Goal: Task Accomplishment & Management: Use online tool/utility

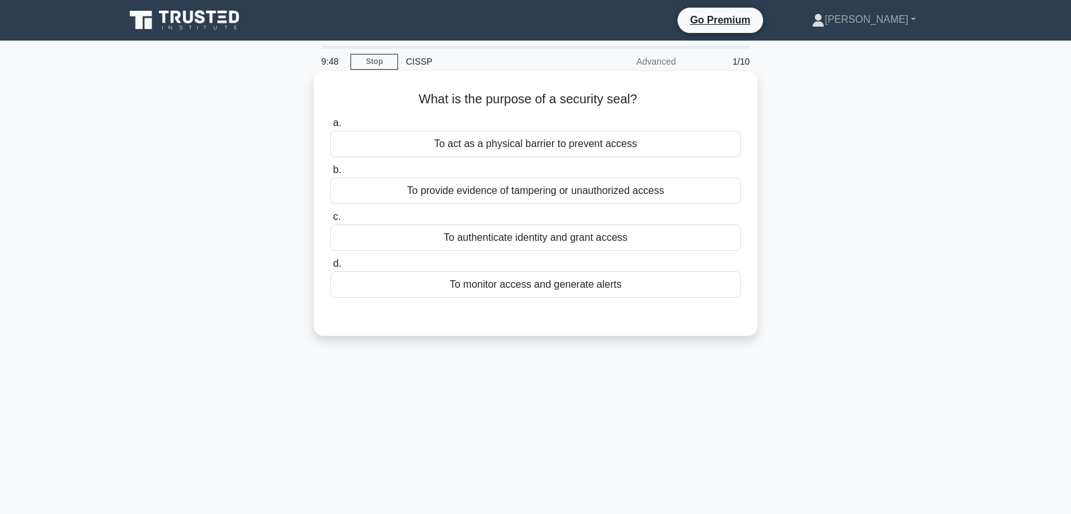
click at [486, 199] on div "To provide evidence of tampering or unauthorized access" at bounding box center [535, 190] width 411 height 27
click at [330, 174] on input "b. To provide evidence of tampering or unauthorized access" at bounding box center [330, 170] width 0 height 8
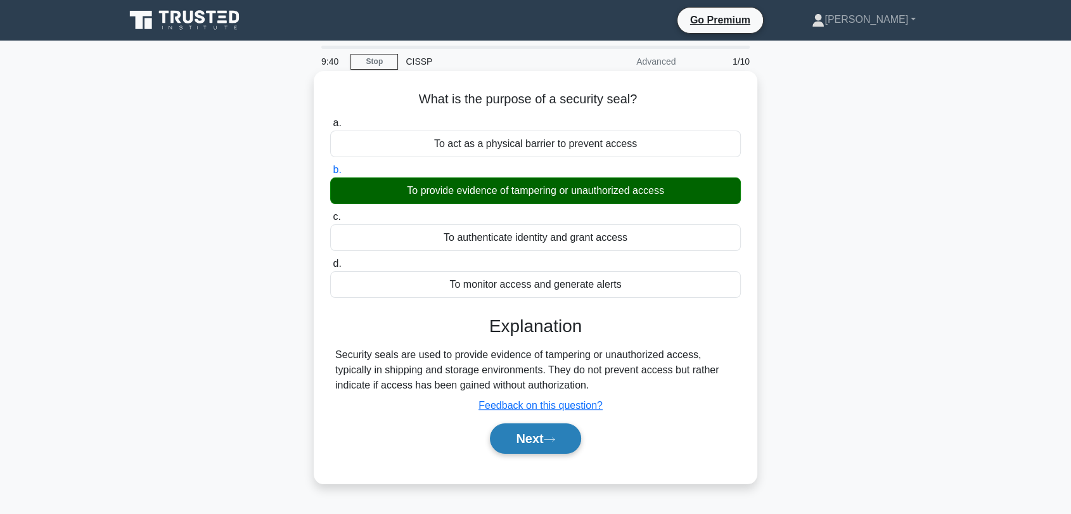
click at [573, 438] on button "Next" at bounding box center [535, 438] width 91 height 30
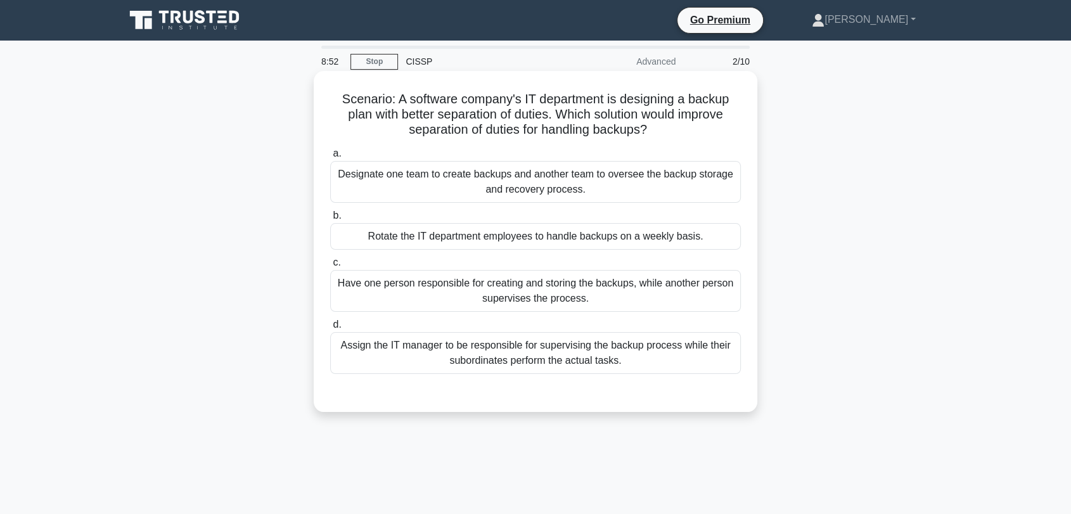
click at [343, 234] on div "Rotate the IT department employees to handle backups on a weekly basis." at bounding box center [535, 236] width 411 height 27
click at [330, 220] on input "b. Rotate the IT department employees to handle backups on a weekly basis." at bounding box center [330, 216] width 0 height 8
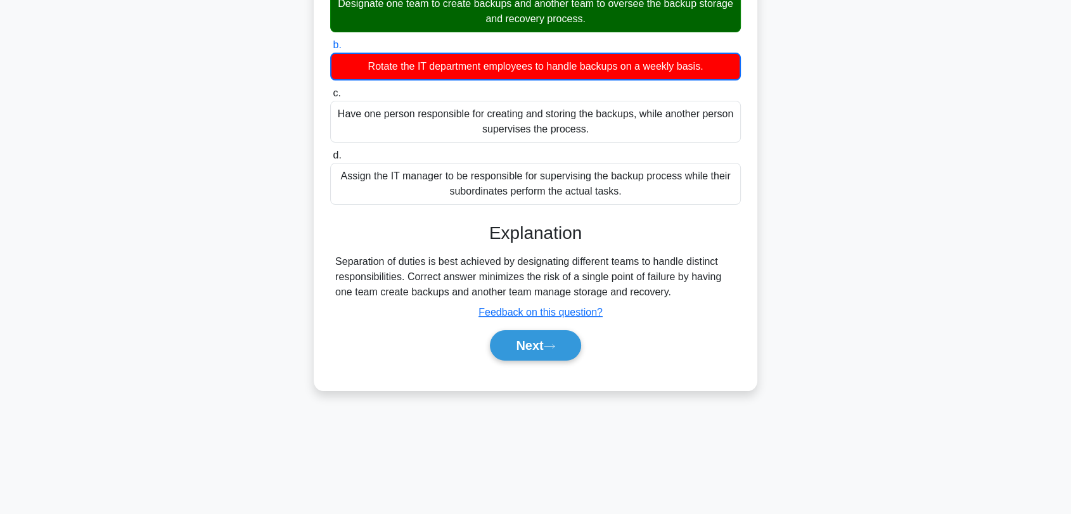
scroll to position [171, 0]
click at [545, 345] on button "Next" at bounding box center [535, 345] width 91 height 30
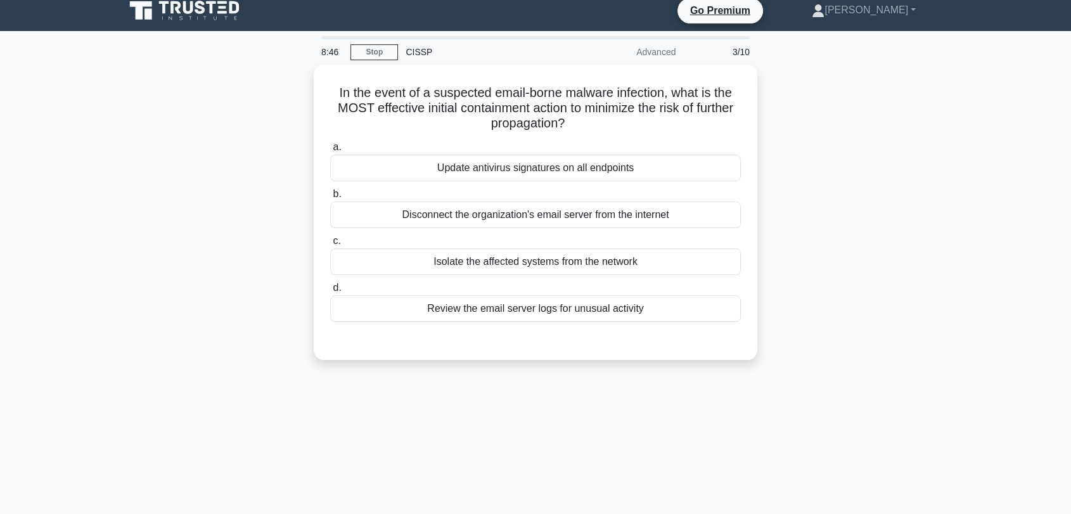
scroll to position [0, 0]
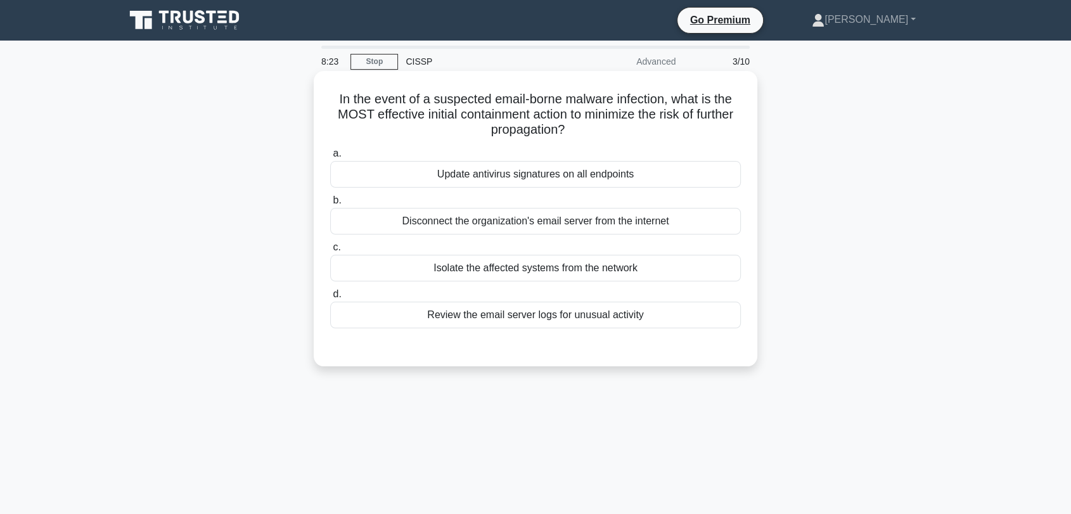
click at [547, 272] on div "Isolate the affected systems from the network" at bounding box center [535, 268] width 411 height 27
click at [330, 252] on input "c. Isolate the affected systems from the network" at bounding box center [330, 247] width 0 height 8
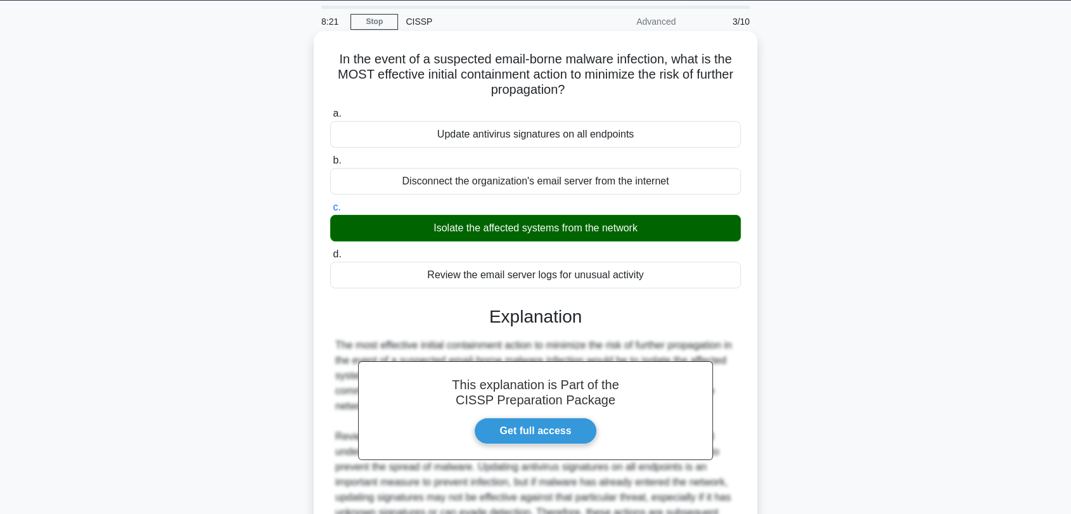
scroll to position [207, 0]
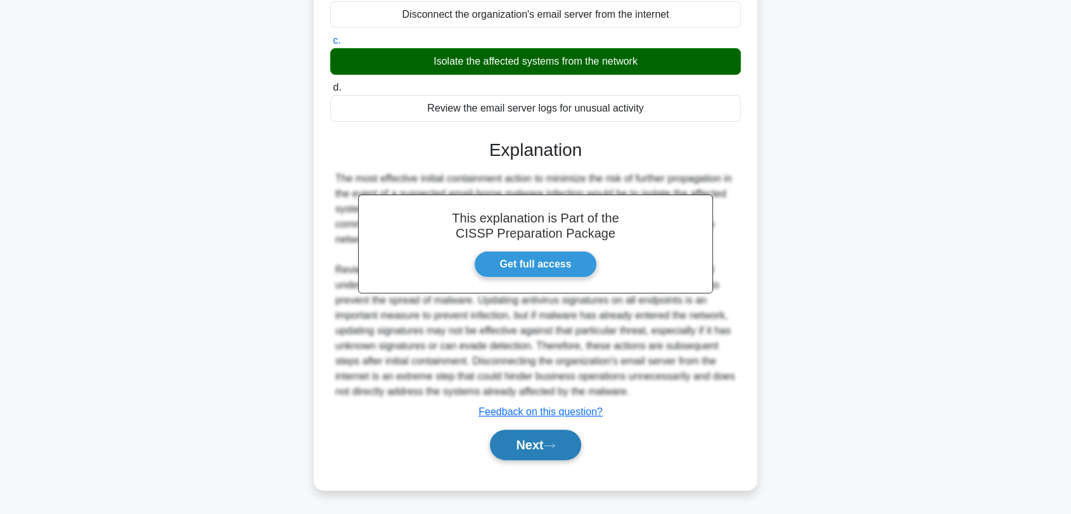
click at [535, 448] on button "Next" at bounding box center [535, 445] width 91 height 30
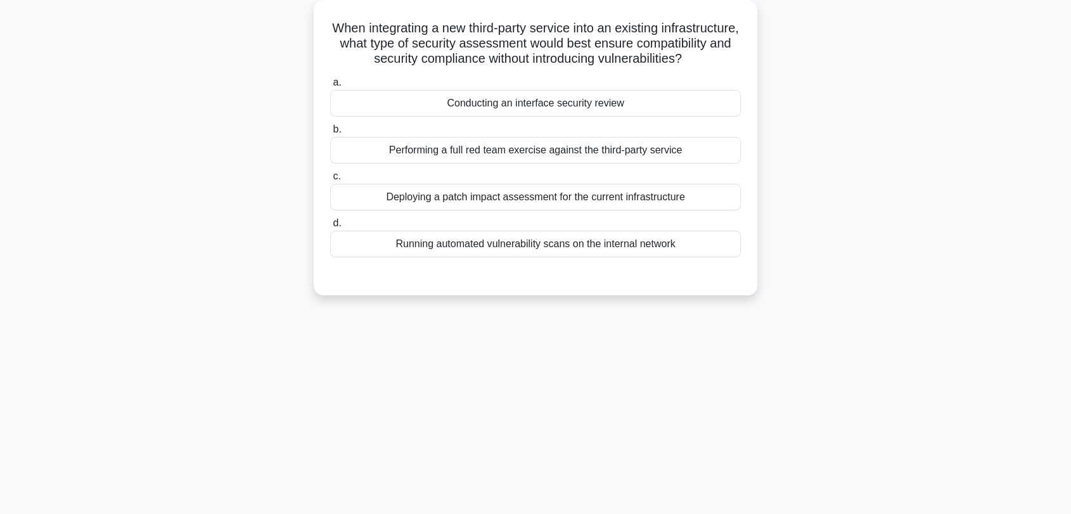
scroll to position [0, 0]
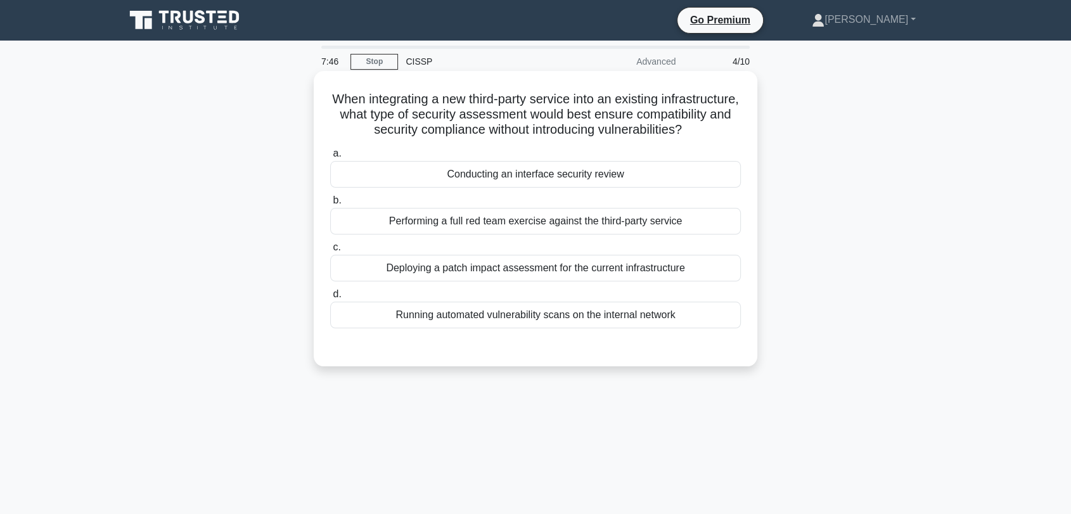
drag, startPoint x: 468, startPoint y: 122, endPoint x: 580, endPoint y: 147, distance: 114.8
click at [580, 138] on h5 "When integrating a new third-party service into an existing infrastructure, wha…" at bounding box center [535, 114] width 413 height 47
click at [511, 281] on div "Deploying a patch impact assessment for the current infrastructure" at bounding box center [535, 268] width 411 height 27
click at [330, 252] on input "c. Deploying a patch impact assessment for the current infrastructure" at bounding box center [330, 247] width 0 height 8
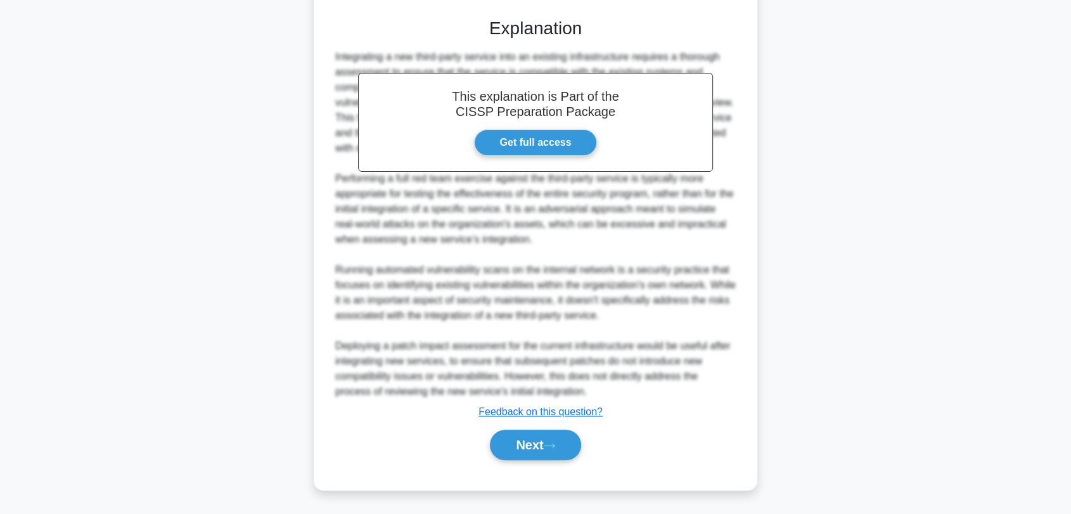
scroll to position [345, 0]
click at [552, 437] on button "Next" at bounding box center [535, 445] width 91 height 30
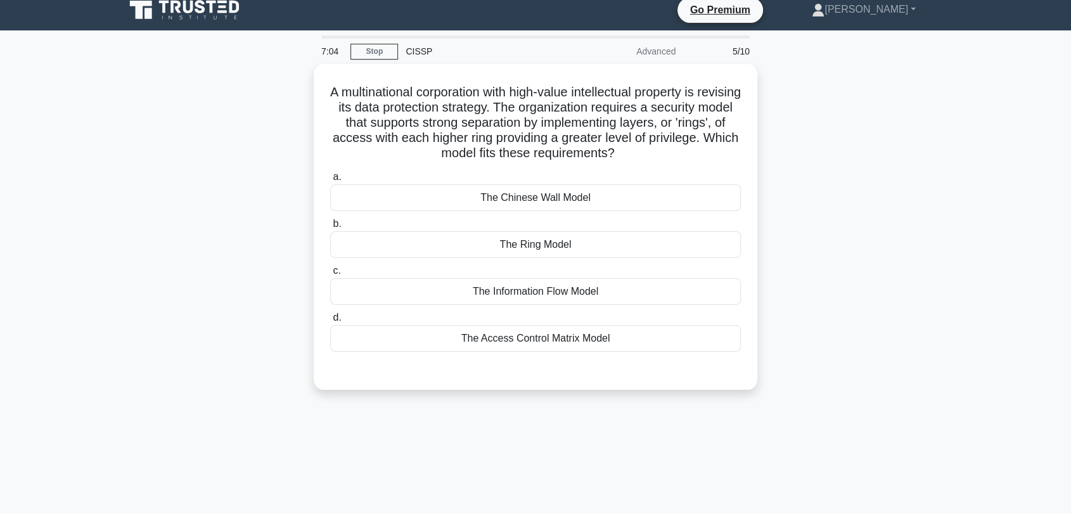
scroll to position [0, 0]
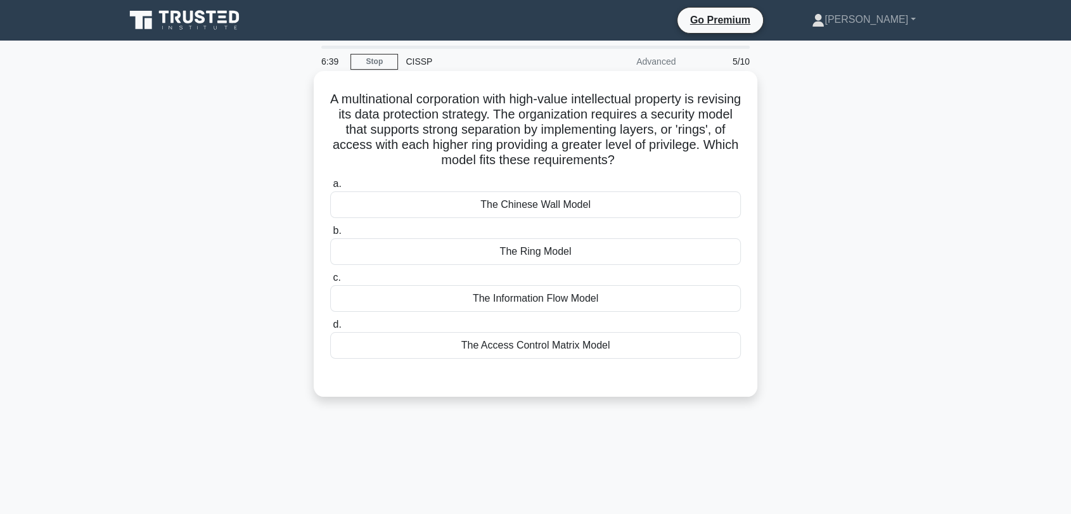
click at [552, 256] on div "The Ring Model" at bounding box center [535, 251] width 411 height 27
click at [330, 235] on input "b. The Ring Model" at bounding box center [330, 231] width 0 height 8
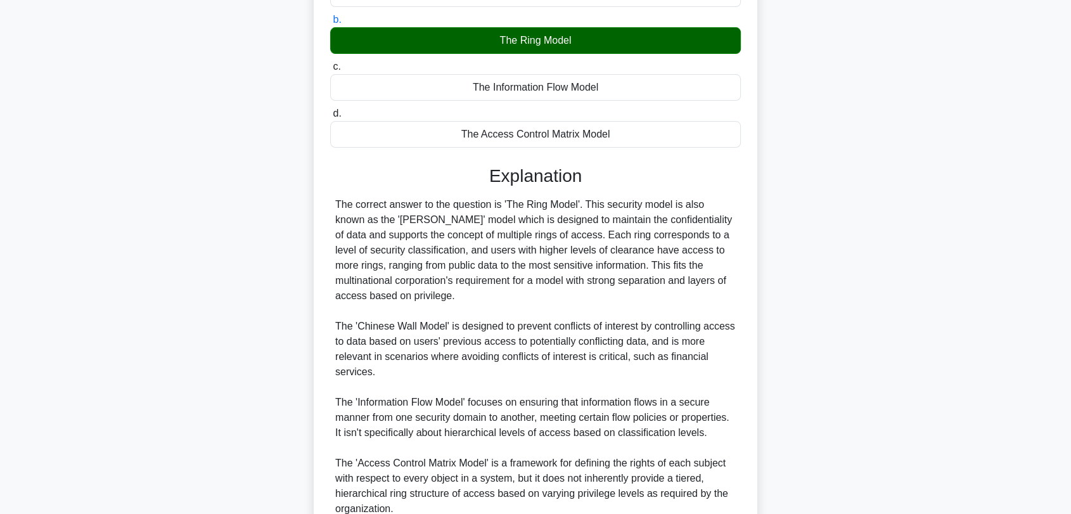
scroll to position [328, 0]
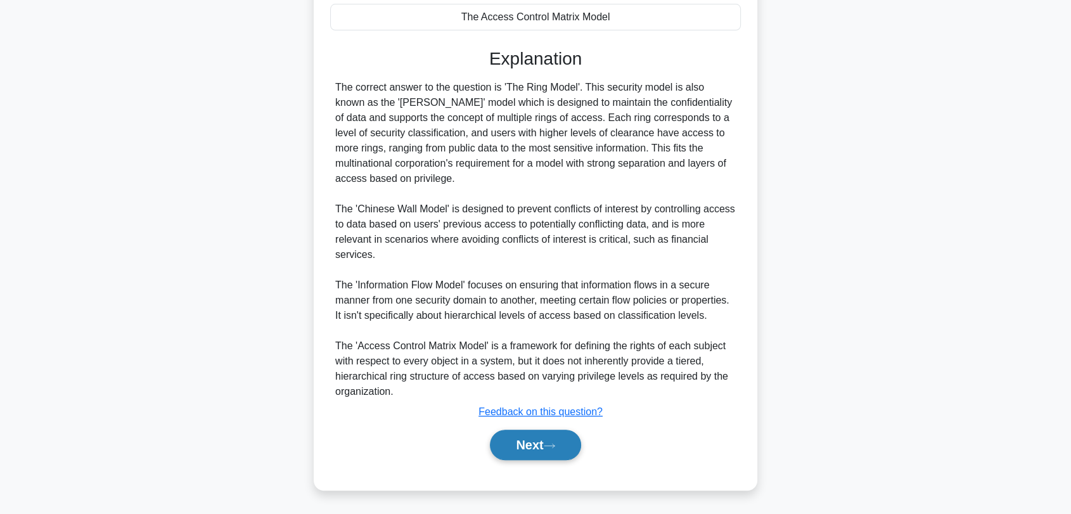
click at [556, 440] on button "Next" at bounding box center [535, 445] width 91 height 30
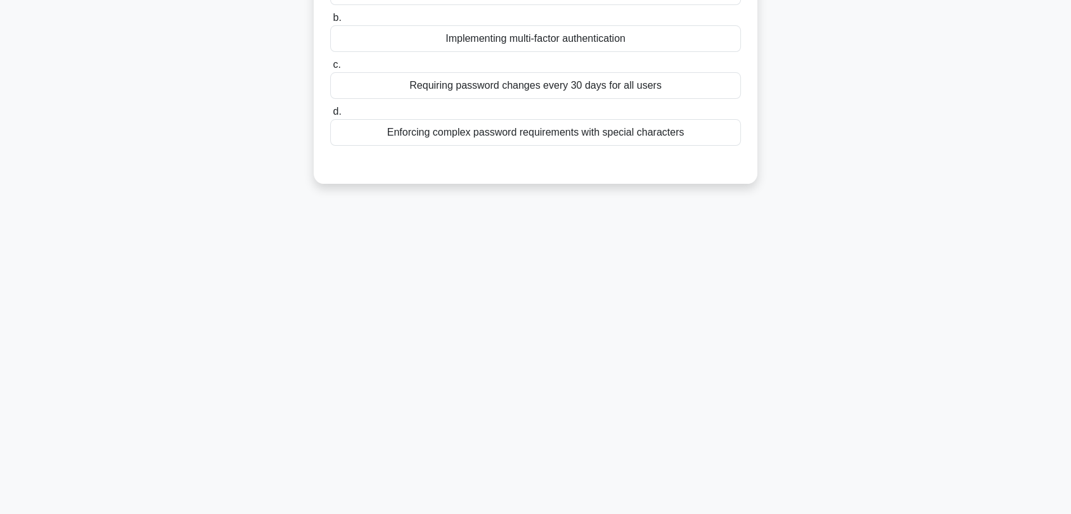
scroll to position [0, 0]
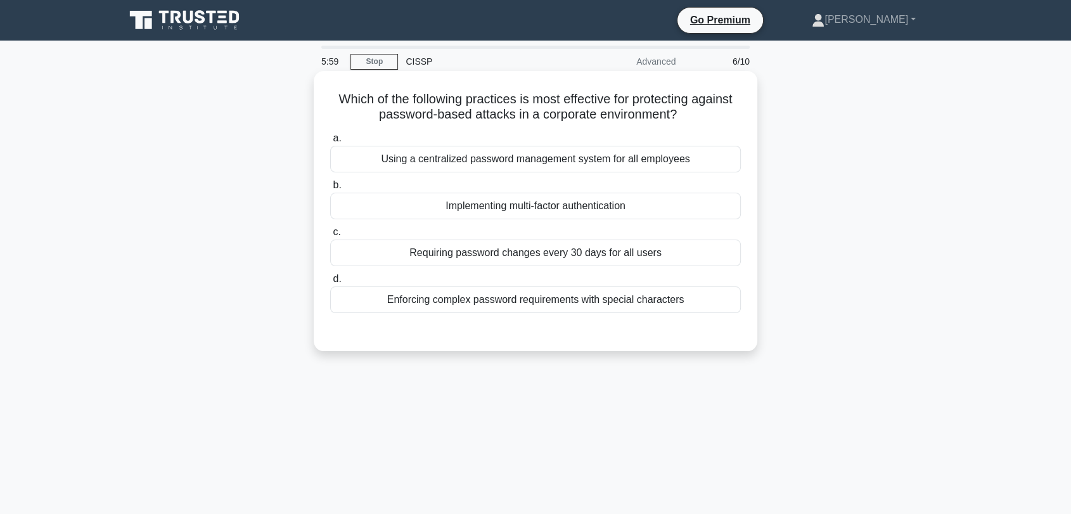
click at [535, 208] on div "Implementing multi-factor authentication" at bounding box center [535, 206] width 411 height 27
click at [330, 189] on input "b. Implementing multi-factor authentication" at bounding box center [330, 185] width 0 height 8
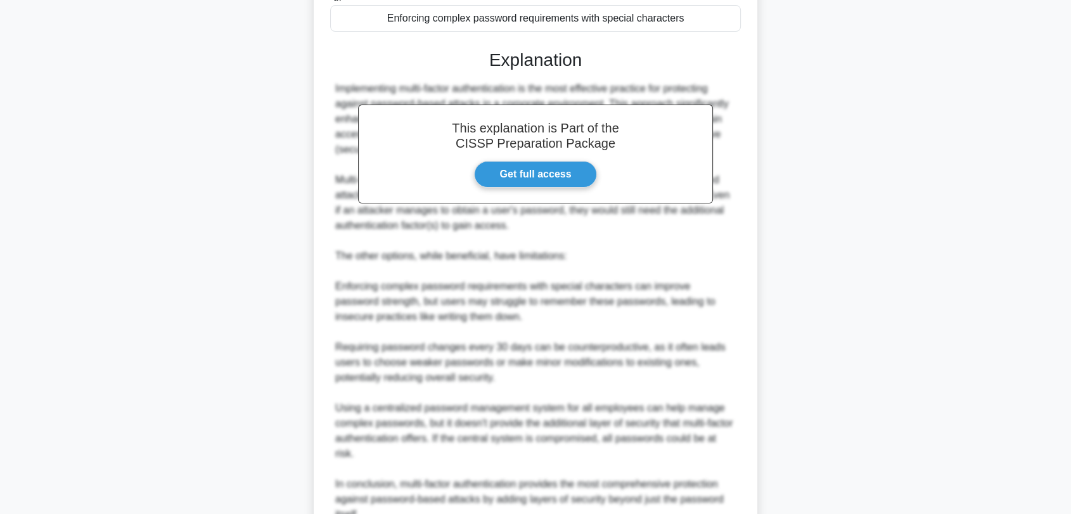
scroll to position [404, 0]
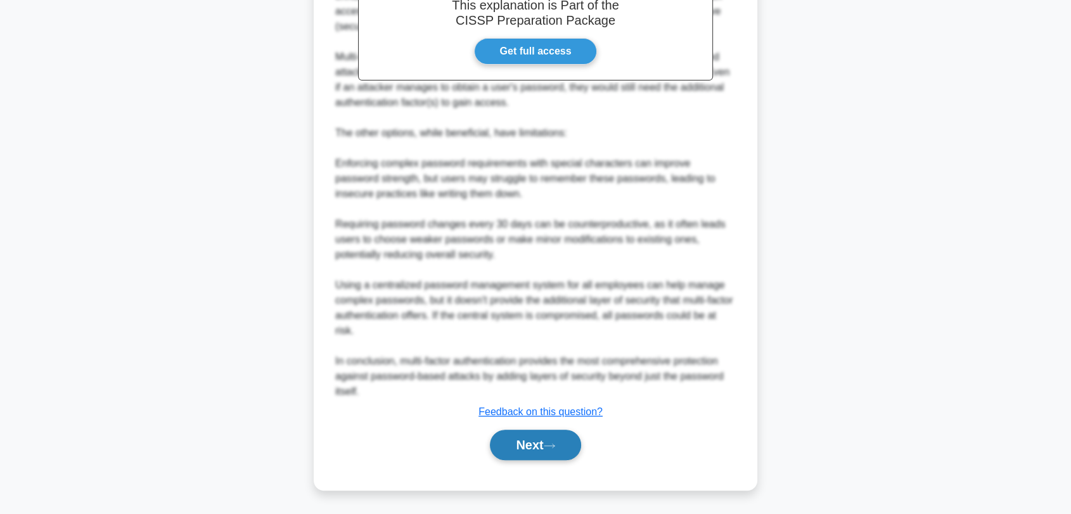
click at [566, 438] on button "Next" at bounding box center [535, 445] width 91 height 30
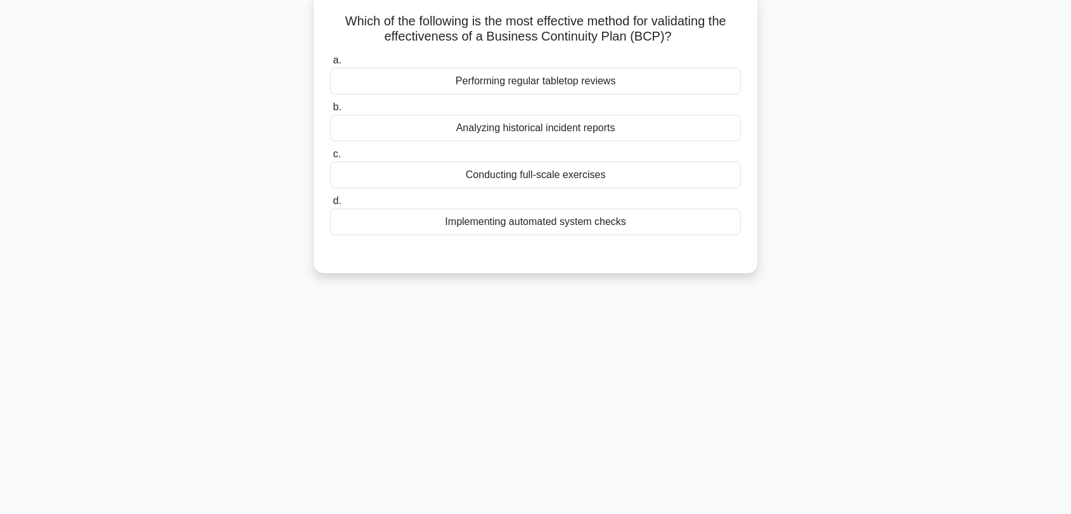
scroll to position [0, 0]
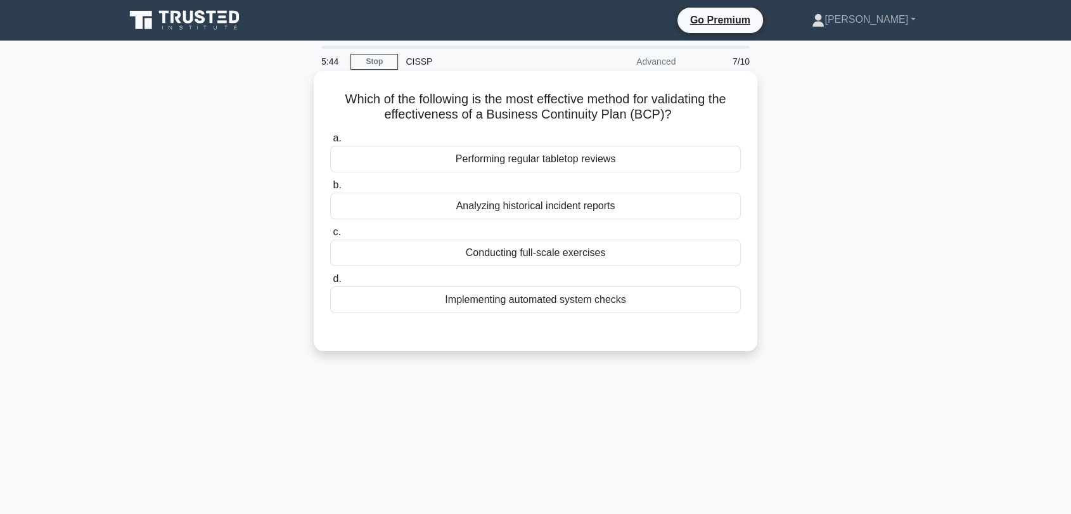
click at [558, 157] on div "Performing regular tabletop reviews" at bounding box center [535, 159] width 411 height 27
click at [330, 143] on input "a. Performing regular tabletop reviews" at bounding box center [330, 138] width 0 height 8
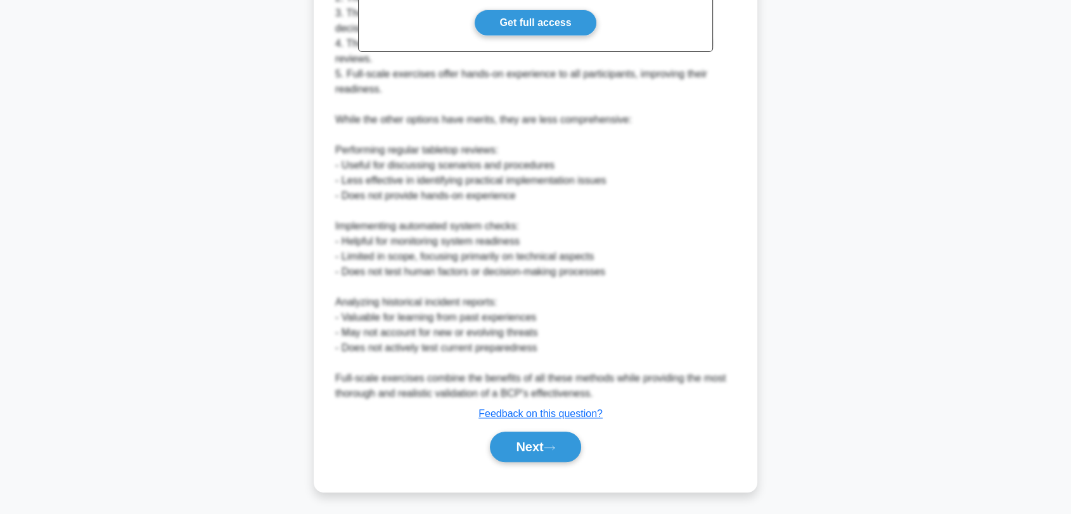
scroll to position [436, 0]
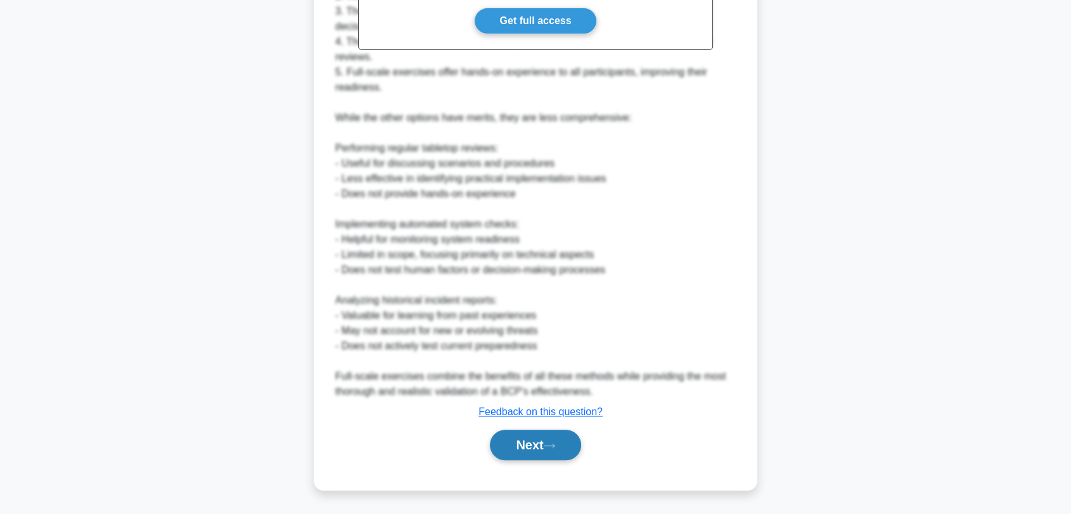
click at [549, 449] on button "Next" at bounding box center [535, 445] width 91 height 30
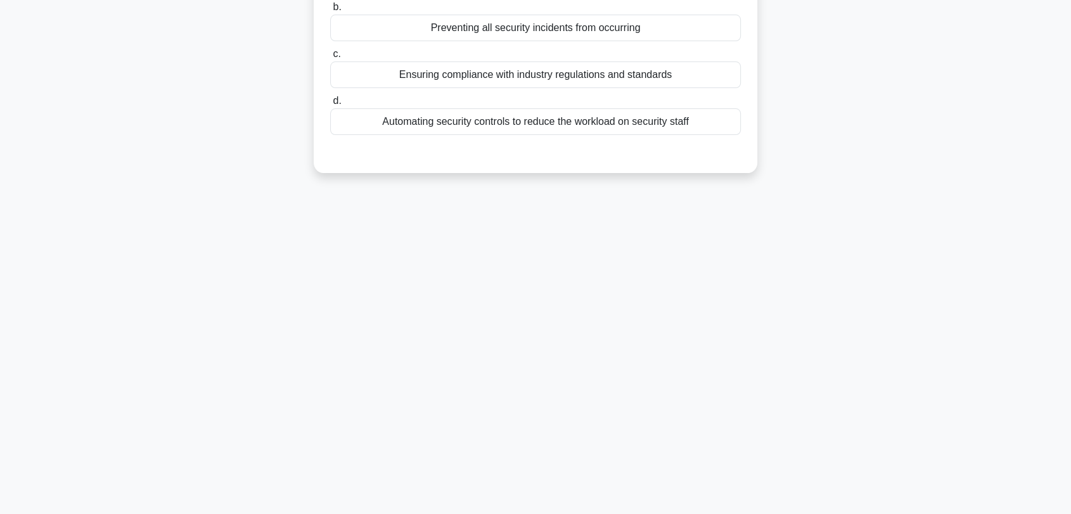
scroll to position [0, 0]
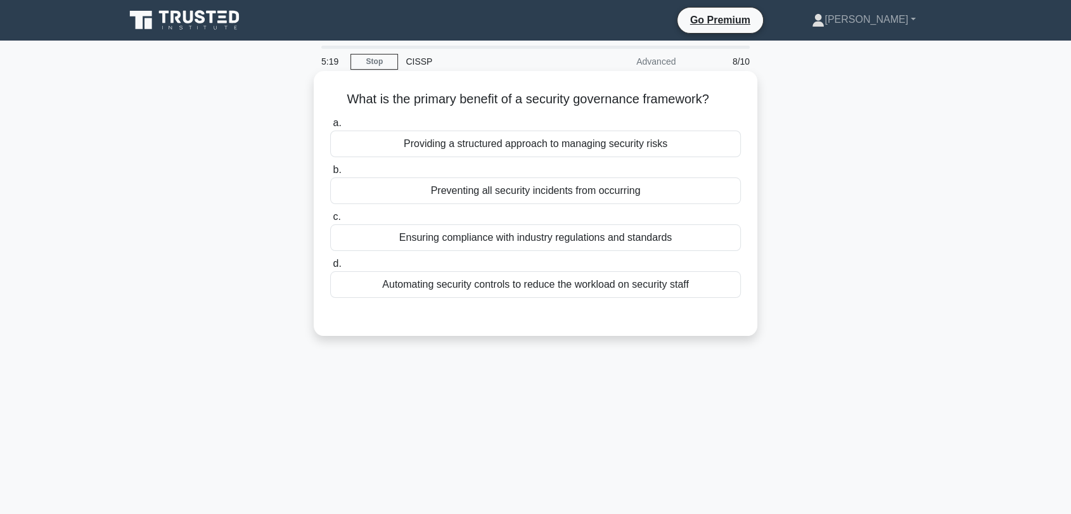
click at [450, 141] on div "Providing a structured approach to managing security risks" at bounding box center [535, 144] width 411 height 27
click at [330, 127] on input "a. Providing a structured approach to managing security risks" at bounding box center [330, 123] width 0 height 8
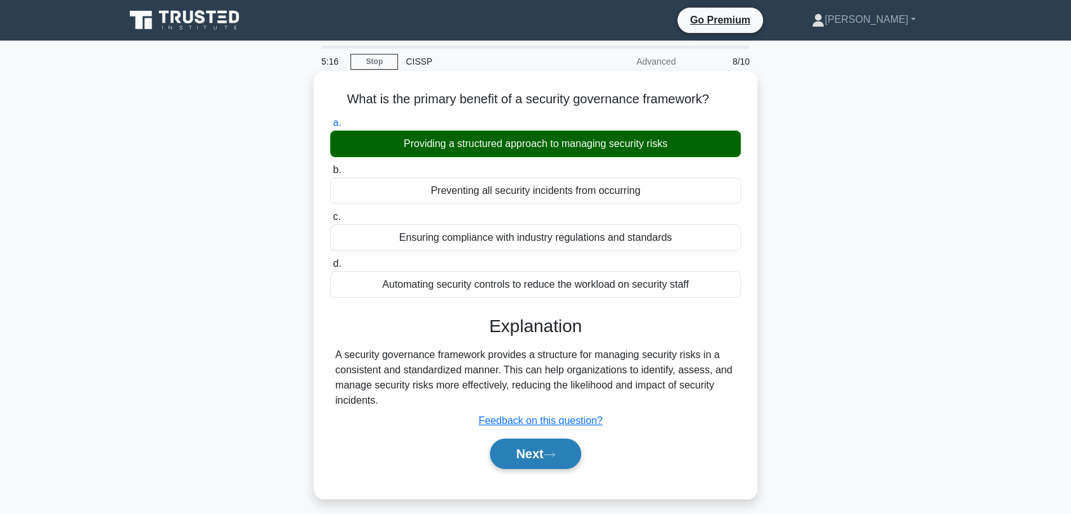
click at [563, 443] on button "Next" at bounding box center [535, 453] width 91 height 30
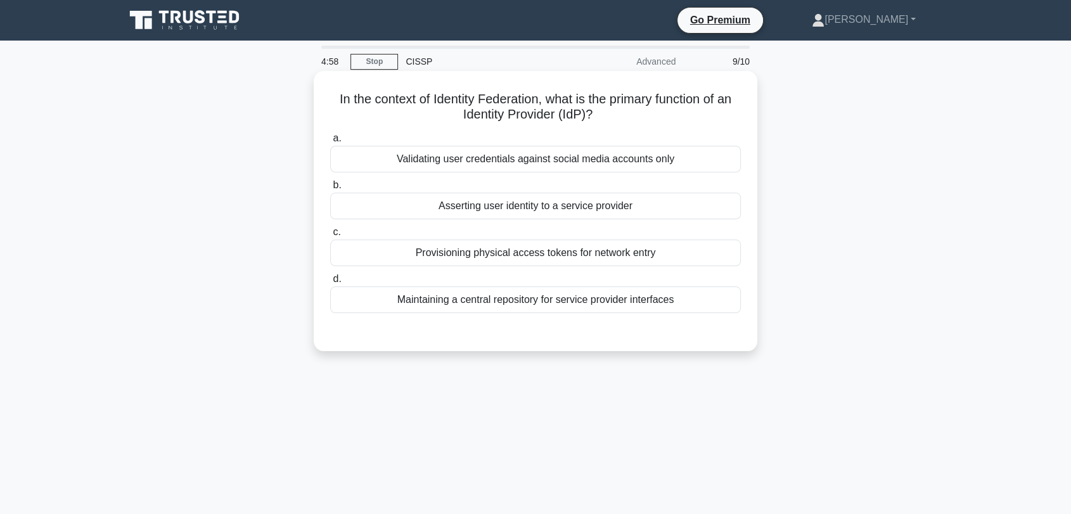
click at [432, 302] on div "Maintaining a central repository for service provider interfaces" at bounding box center [535, 299] width 411 height 27
click at [330, 283] on input "d. Maintaining a central repository for service provider interfaces" at bounding box center [330, 279] width 0 height 8
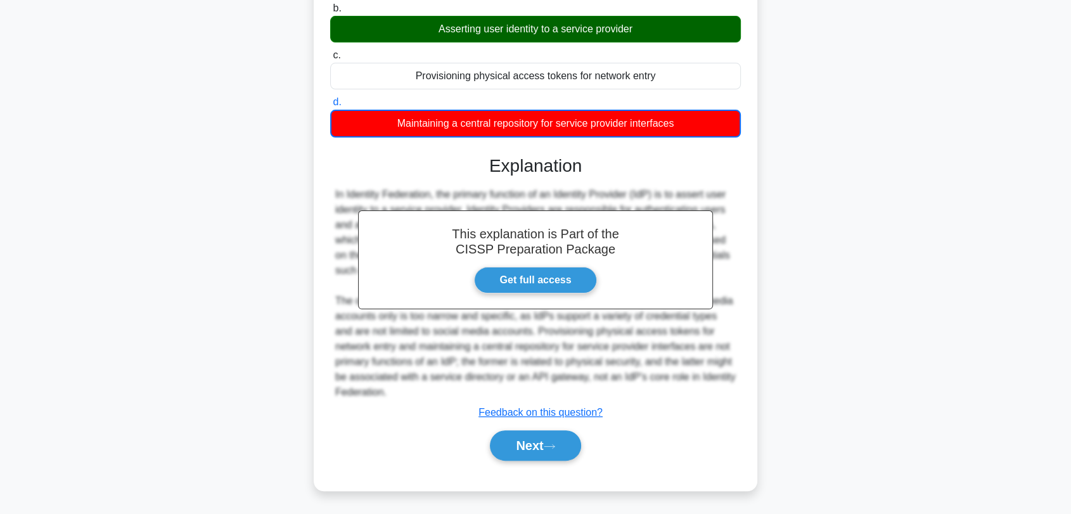
scroll to position [177, 0]
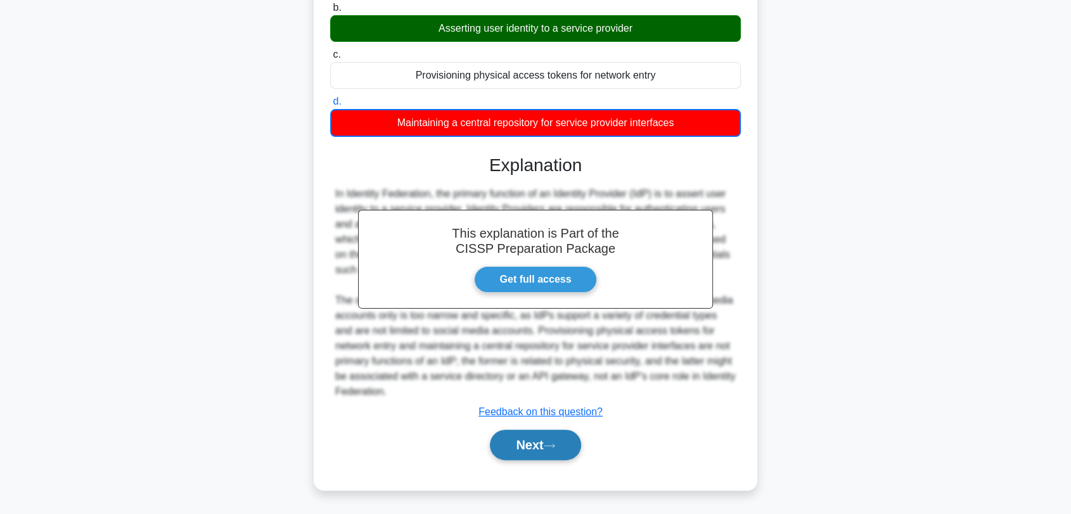
click at [549, 436] on button "Next" at bounding box center [535, 445] width 91 height 30
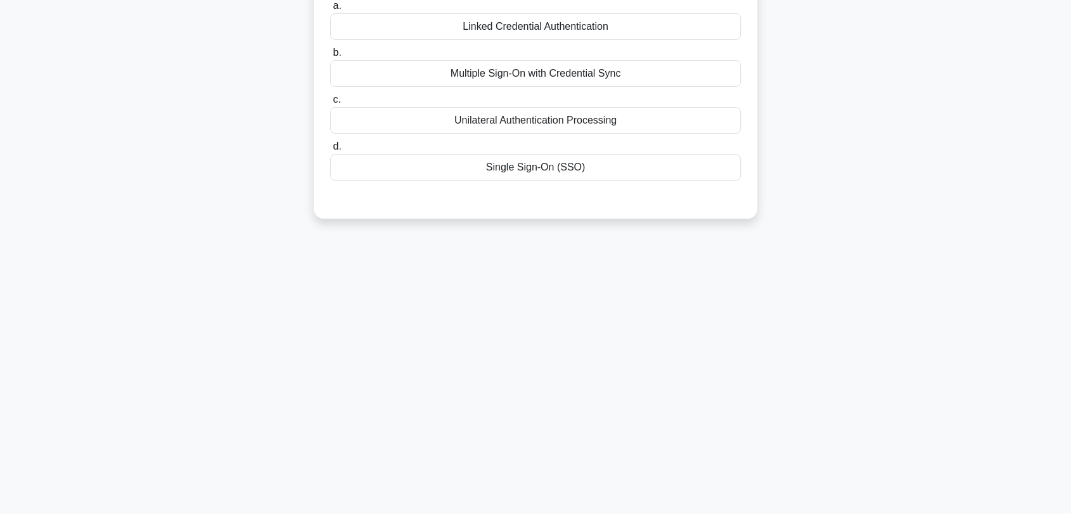
scroll to position [0, 0]
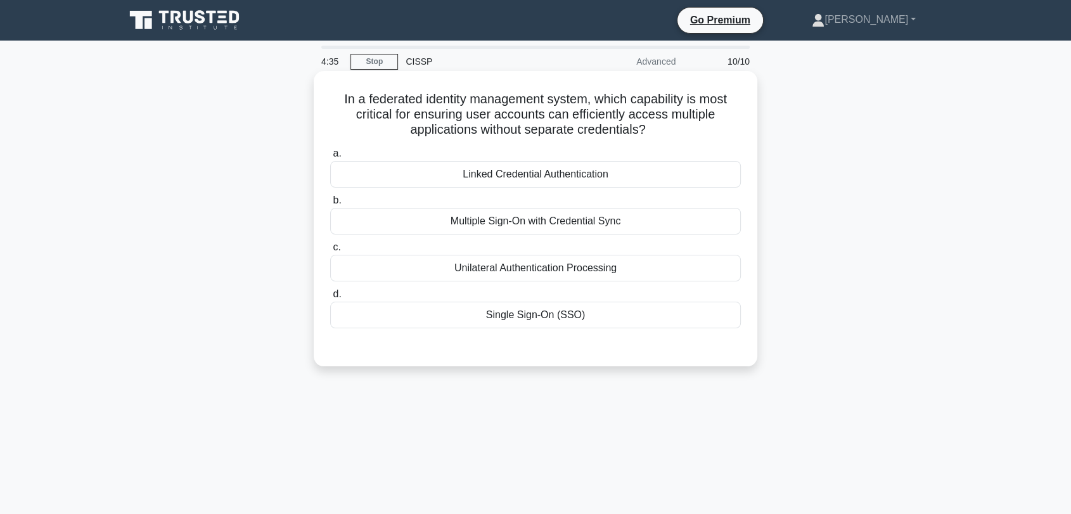
click at [491, 308] on div "Single Sign-On (SSO)" at bounding box center [535, 315] width 411 height 27
click at [330, 298] on input "d. Single Sign-On (SSO)" at bounding box center [330, 294] width 0 height 8
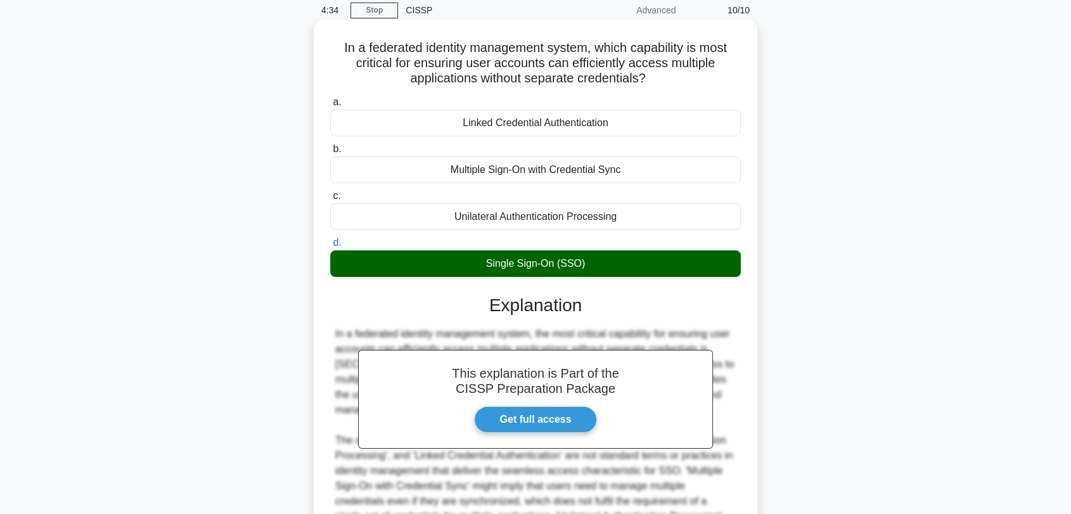
scroll to position [191, 0]
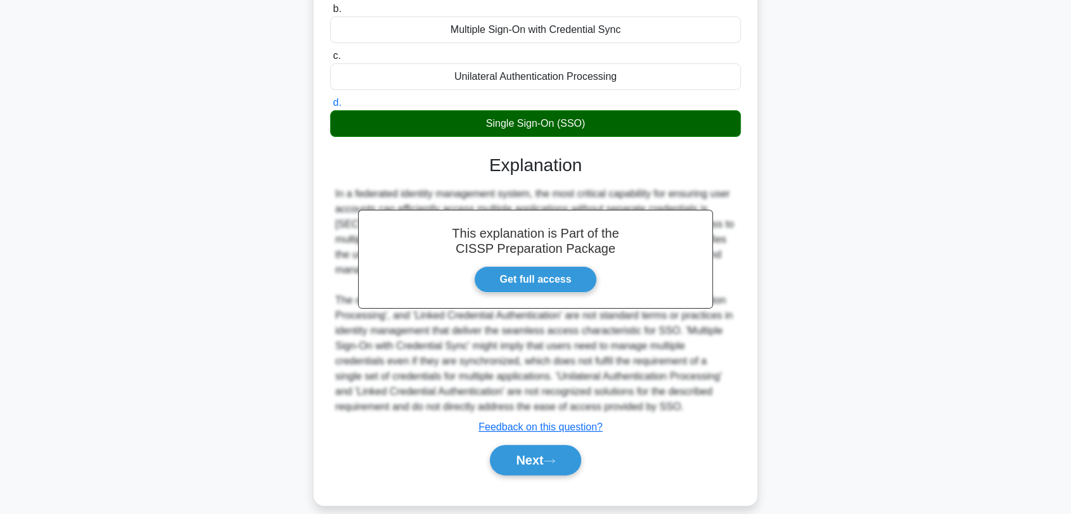
click at [522, 440] on div "Next" at bounding box center [535, 460] width 411 height 41
click at [522, 445] on button "Next" at bounding box center [535, 460] width 91 height 30
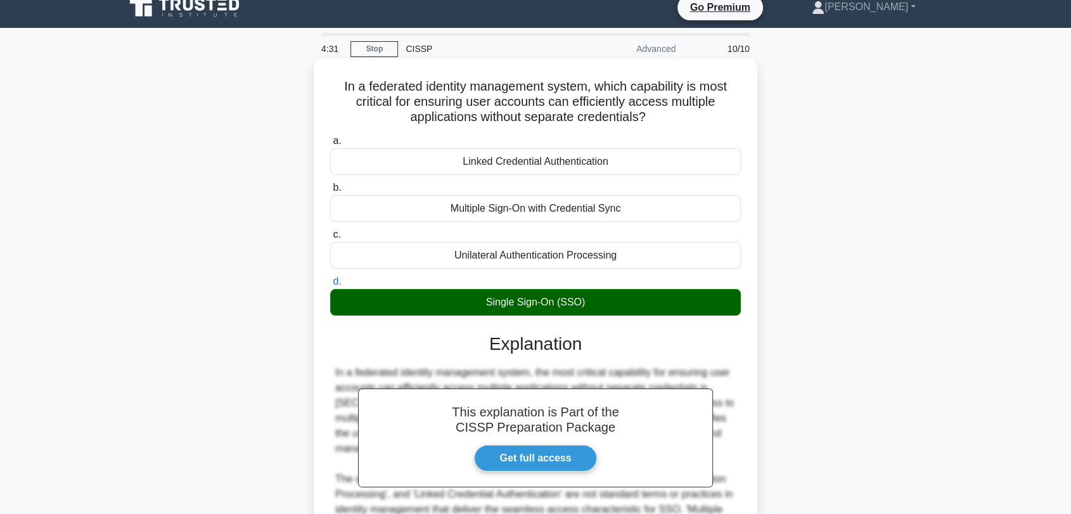
scroll to position [0, 0]
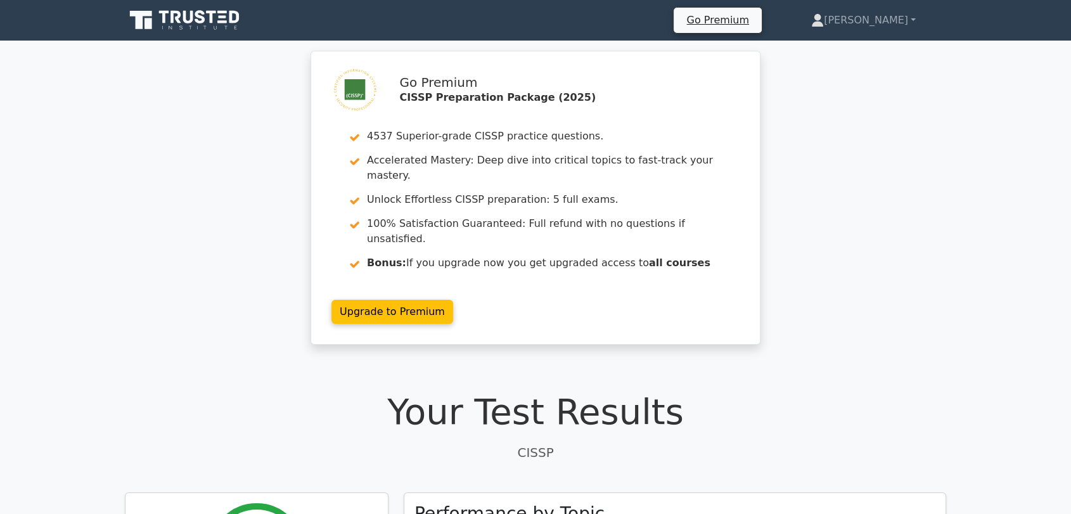
scroll to position [352, 0]
